Goal: Find specific page/section: Find specific page/section

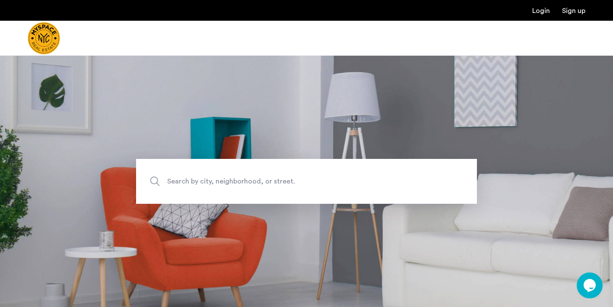
scroll to position [109, 0]
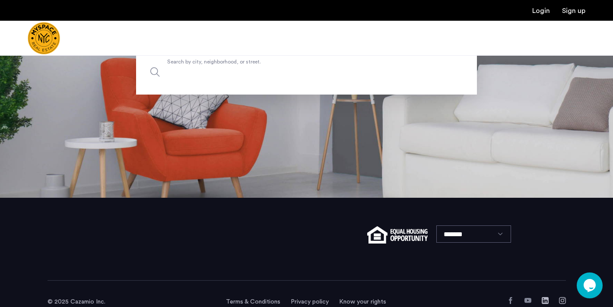
click at [259, 63] on label "Search by city, neighborhood, or street." at bounding box center [306, 72] width 341 height 45
click at [259, 63] on input "Search by city, neighborhood, or street." at bounding box center [306, 72] width 341 height 45
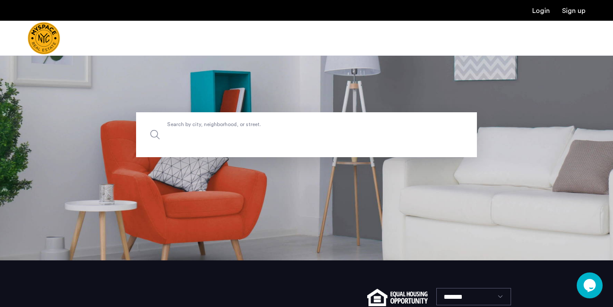
scroll to position [44, 0]
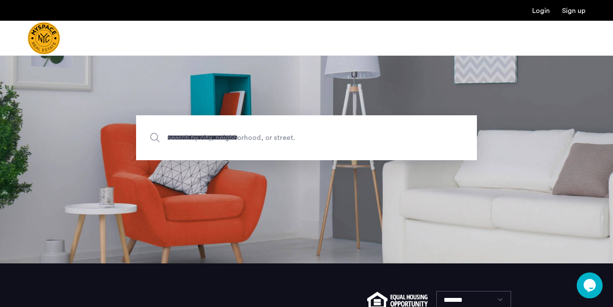
type input "**********"
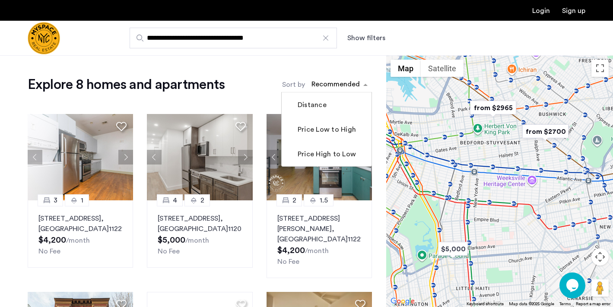
click at [323, 85] on div "sort-apartment" at bounding box center [335, 86] width 51 height 12
click at [329, 133] on label "Price Low to High" at bounding box center [326, 129] width 60 height 10
